Goal: Transaction & Acquisition: Book appointment/travel/reservation

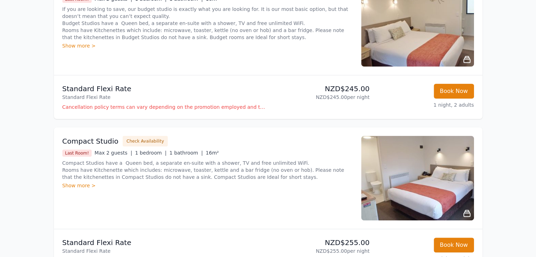
scroll to position [176, 0]
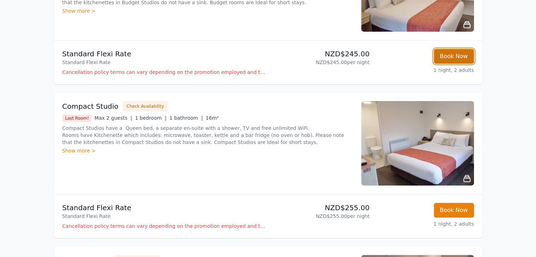
click at [452, 54] on button "Book Now" at bounding box center [454, 56] width 40 height 15
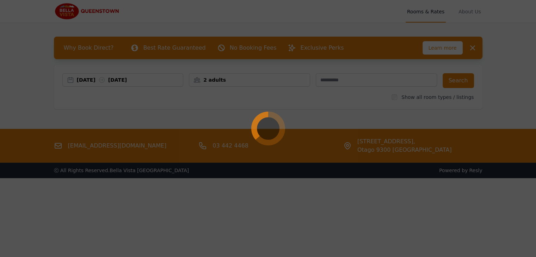
select select "**"
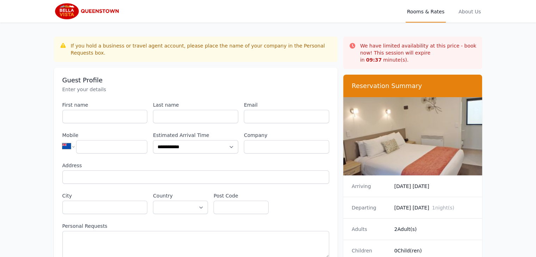
scroll to position [34, 0]
